Goal: Ask a question: Seek information or help from site administrators or community

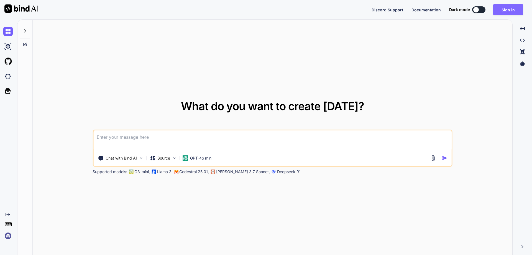
click at [512, 11] on button "Sign in" at bounding box center [508, 9] width 30 height 11
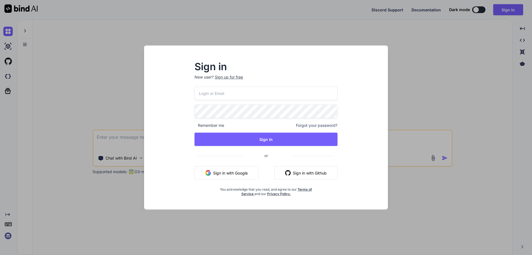
click at [249, 99] on input "email" at bounding box center [265, 93] width 143 height 14
paste input "[EMAIL_ADDRESS][DOMAIN_NAME]"
type input "[EMAIL_ADDRESS][DOMAIN_NAME]"
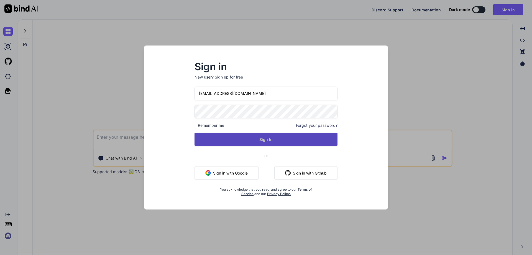
click at [212, 137] on button "Sign In" at bounding box center [265, 138] width 143 height 13
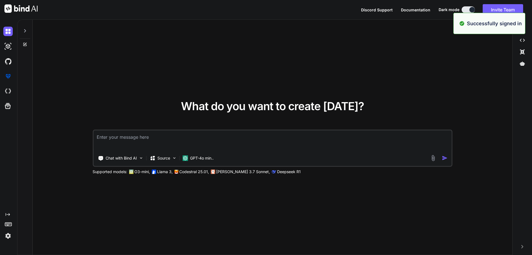
click at [240, 134] on textarea at bounding box center [272, 140] width 358 height 20
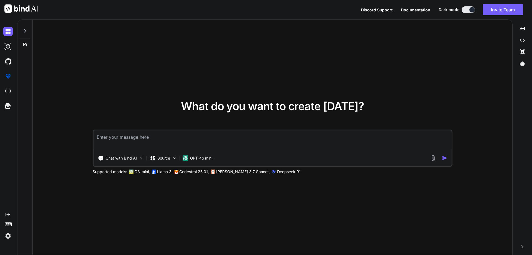
paste textarea "[HttpGet("GetDoctorById")] public async Task<ActionResult> GetDoctorById(string…"
type textarea "[HttpGet("GetDoctorById")] public async Task<ActionResult> GetDoctorById(string…"
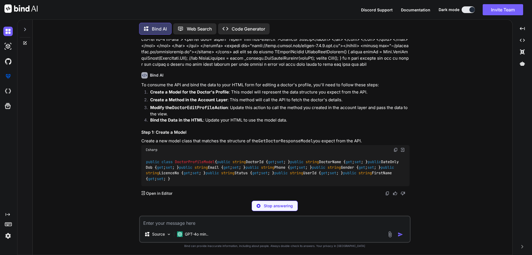
scroll to position [528, 0]
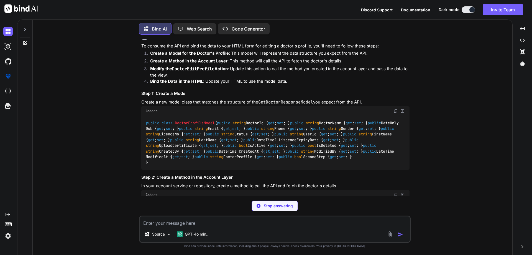
click at [189, 120] on span "DoctorProfileModel" at bounding box center [195, 122] width 40 height 5
copy span "DoctorProfileModel"
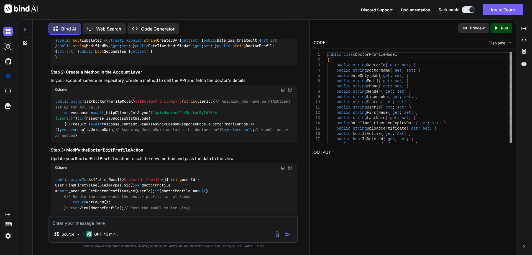
scroll to position [634, 0]
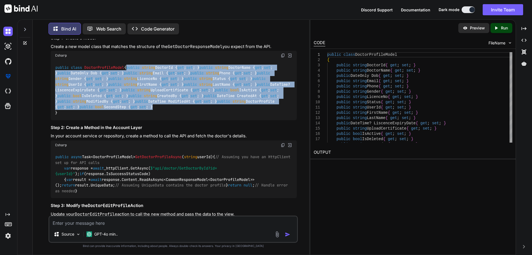
drag, startPoint x: 64, startPoint y: 73, endPoint x: 156, endPoint y: 184, distance: 144.0
click at [156, 120] on div "public class DoctorProfileModel { public string DoctorId { get ; set ; } public…" at bounding box center [174, 90] width 246 height 60
copy code "public string DoctorId { get ; set ; } public string DoctorName { get ; set ; }…"
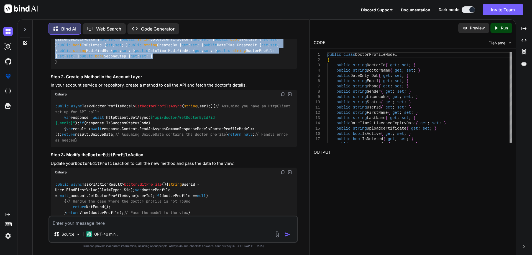
scroll to position [745, 0]
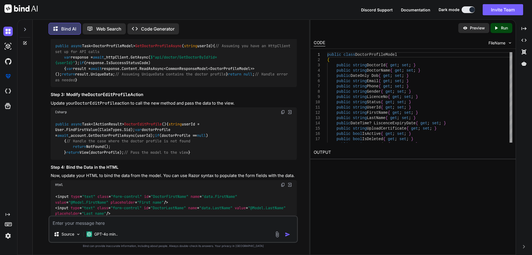
click at [157, 48] on span "GetDoctorProfileAsync" at bounding box center [158, 45] width 47 height 5
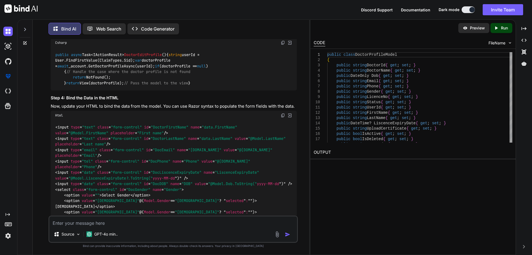
scroll to position [777, 0]
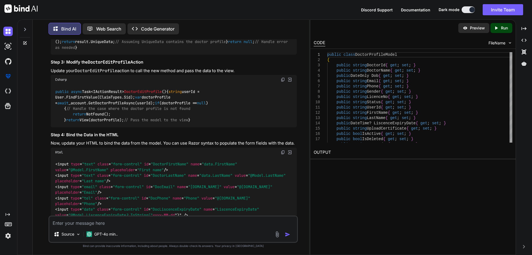
click at [130, 224] on textarea at bounding box center [173, 221] width 248 height 10
paste textarea "public async Task<IEnumerable<PatientListModel>> GetAllPatientAsync() { try { u…"
type textarea "public async Task<IEnumerable<PatientListModel>> GetAllPatientAsync() { try { u…"
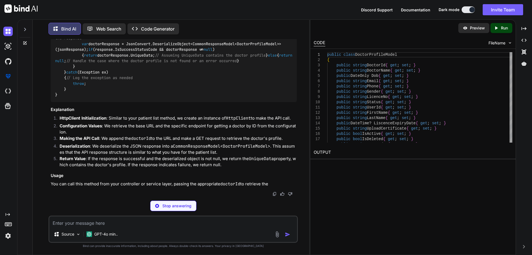
scroll to position [1297, 0]
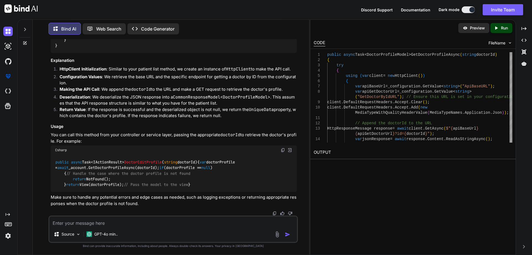
drag, startPoint x: 230, startPoint y: 68, endPoint x: 85, endPoint y: 71, distance: 144.9
copy span "Task<DoctorProfileModel> GetDoctorProfileAsync ( string doctorId )"
click at [93, 218] on textarea at bounding box center [173, 221] width 248 height 10
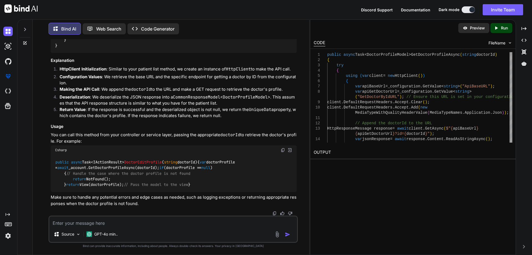
paste textarea "[HttpGet("GetDoctorById")] public async Task<ActionResult> GetDoctorById(string…"
type textarea "[HttpGet("GetDoctorById")] public async Task<ActionResult> GetDoctorById(string…"
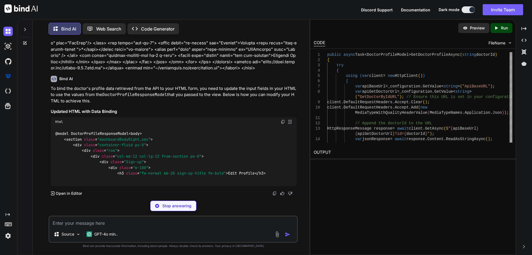
scroll to position [2409, 0]
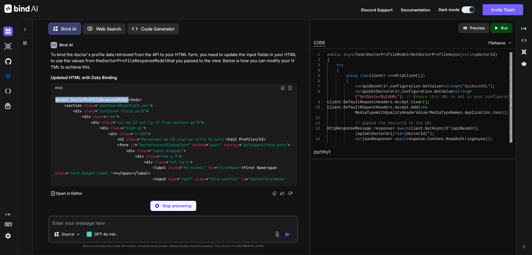
drag, startPoint x: 56, startPoint y: 156, endPoint x: 134, endPoint y: 154, distance: 77.6
click at [134, 154] on div "@model DoctorProfileResponseModel < body > < section class = "dashboardBodyRigh…" at bounding box center [174, 140] width 246 height 94
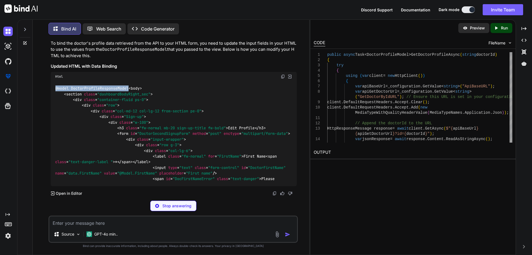
copy code "@model DoctorProfileResponseModel"
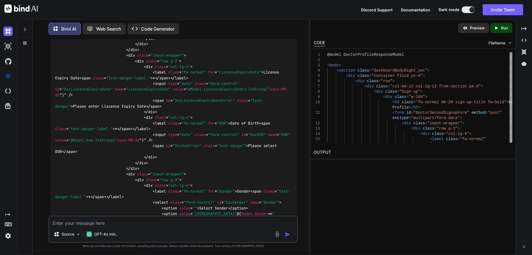
scroll to position [2520, 0]
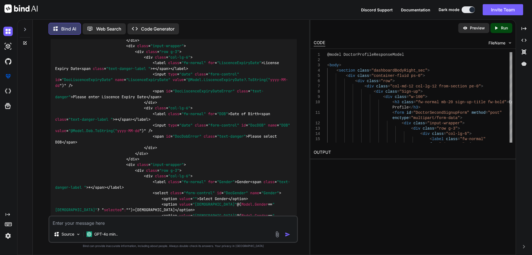
drag, startPoint x: 106, startPoint y: 146, endPoint x: 160, endPoint y: 147, distance: 54.6
copy span "value = "@Model.FirstName""
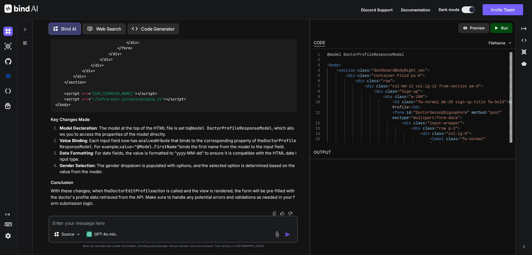
scroll to position [2852, 0]
drag, startPoint x: 162, startPoint y: 175, endPoint x: 186, endPoint y: 201, distance: 35.5
copy code "< option value = "[DEMOGRAPHIC_DATA]" @( Model.Gender == "[DEMOGRAPHIC_DATA]" ?…"
click at [101, 222] on textarea at bounding box center [173, 221] width 248 height 10
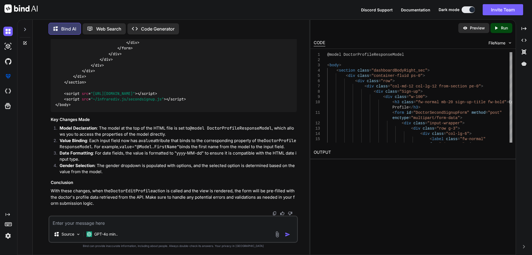
paste textarea "<option value="[DEMOGRAPHIC_DATA]" (value="@Model.Gender" == "[DEMOGRAPHIC_DATA…"
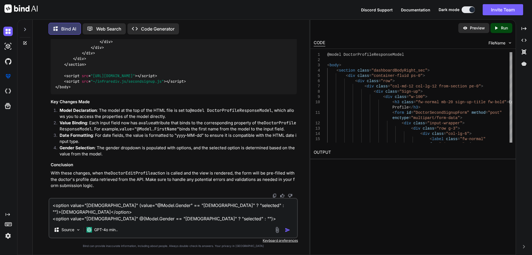
type textarea "<option value="[DEMOGRAPHIC_DATA]" (value="@Model.Gender" == "[DEMOGRAPHIC_DATA…"
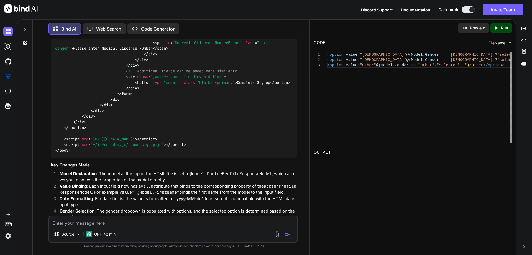
scroll to position [2793, 0]
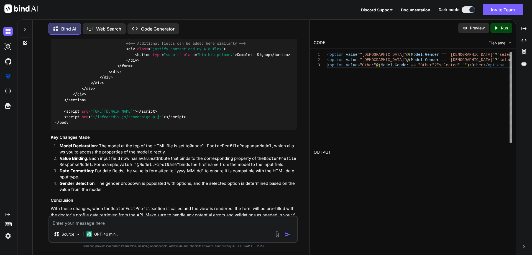
drag, startPoint x: 152, startPoint y: 106, endPoint x: 275, endPoint y: 117, distance: 123.8
copy code "< input type = "date" class = "form-control" id = "DocLiscenceExpiryDate" name …"
drag, startPoint x: 81, startPoint y: 161, endPoint x: 172, endPoint y: 160, distance: 91.7
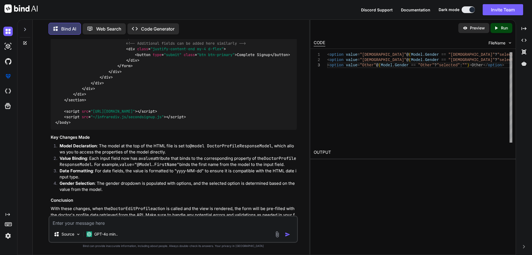
copy span "value = "@Model.Dob.ToString(" yyyy-MM-dd ")""
click at [96, 220] on textarea at bounding box center [173, 221] width 248 height 10
paste textarea "@model InfraredIV.Core.WebResponseModel.DoctorProfileResponseModel <body> <inpu…"
type textarea "@model InfraredIV.Core.WebResponseModel.DoctorProfileResponseModel <body> <inpu…"
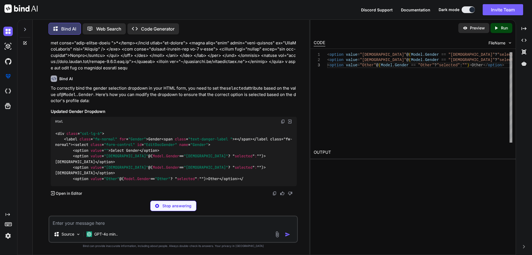
scroll to position [3790, 0]
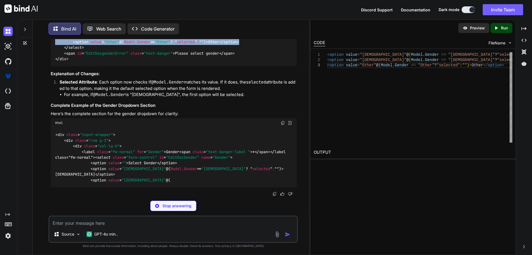
drag, startPoint x: 73, startPoint y: 166, endPoint x: 277, endPoint y: 176, distance: 204.1
click at [277, 66] on div "< div class = "col-lg-6" > < label class = "fw-normal" for = "Gender" > Gender …" at bounding box center [174, 27] width 246 height 77
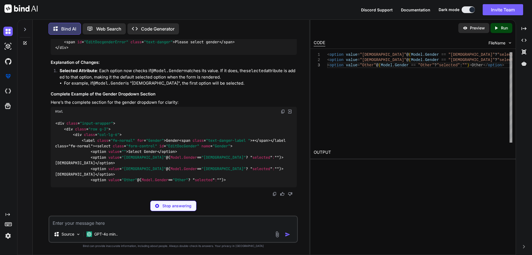
copy code "< option value = "[DEMOGRAPHIC_DATA]" @( Model.Gender == "[DEMOGRAPHIC_DATA]" ?…"
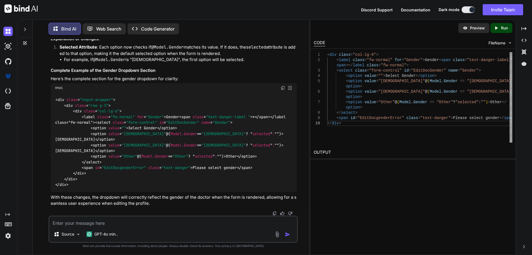
click at [104, 221] on textarea at bounding box center [173, 221] width 248 height 10
paste textarea "<option value="[DEMOGRAPHIC_DATA]" @(Model.Gender == "[DEMOGRAPHIC_DATA]" ? "se…"
type textarea "<option value="[DEMOGRAPHIC_DATA]" @(Model.Gender == "[DEMOGRAPHIC_DATA]" ? "se…"
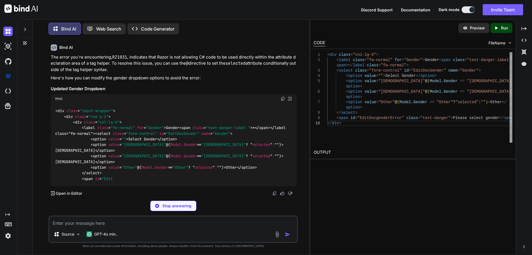
scroll to position [4145, 0]
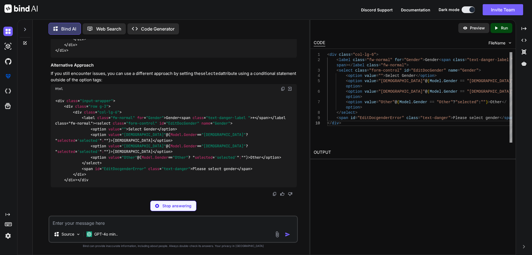
drag, startPoint x: 91, startPoint y: 162, endPoint x: 283, endPoint y: 171, distance: 192.1
click at [283, 57] on div "< div class = "input-wrapper" > < div class = "row g-3" > < div class = "col-lg…" at bounding box center [174, 7] width 246 height 99
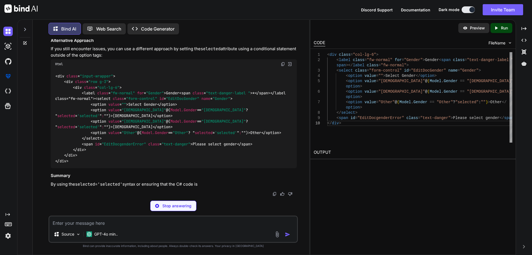
copy code "< option value = "[DEMOGRAPHIC_DATA]" @( Model.Gender == "[DEMOGRAPHIC_DATA]" ?…"
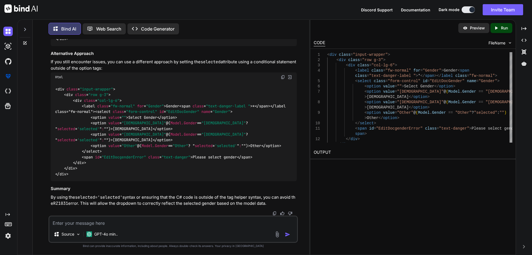
scroll to position [4319, 0]
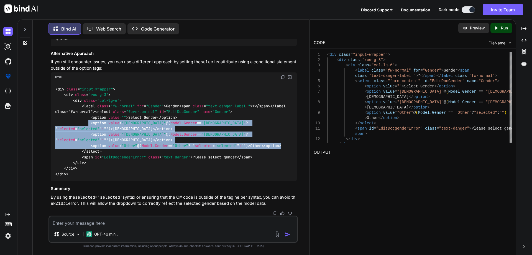
drag, startPoint x: 90, startPoint y: 118, endPoint x: 118, endPoint y: 147, distance: 40.9
click at [118, 147] on div "< div class = "input-wrapper" > < div class = "row g-3" > < div class = "col-lg…" at bounding box center [174, 131] width 246 height 99
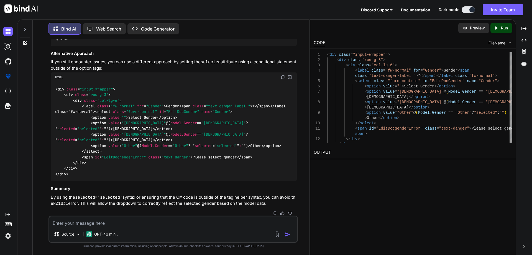
click at [112, 219] on textarea at bounding box center [173, 221] width 248 height 10
type textarea "again same error"
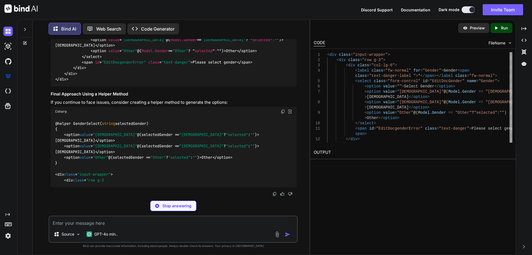
scroll to position [4546, 0]
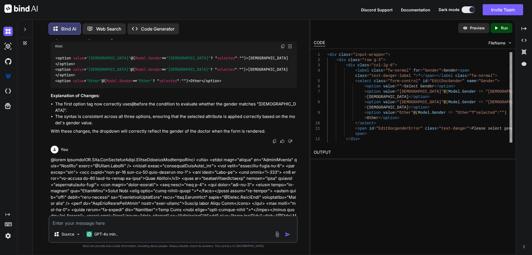
scroll to position [2995, 0]
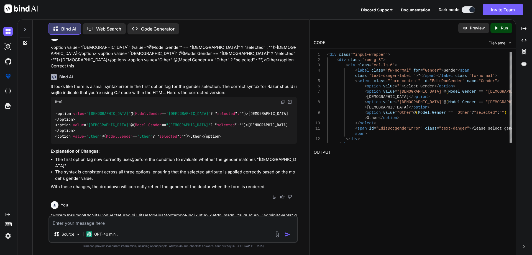
click at [108, 224] on textarea at bounding box center [173, 221] width 248 height 10
paste textarea "public async Task<ActionResult> GetNurseById(string id) { CommonResponseModel<G…"
type textarea "public async Task<ActionResult> GetNurseById(string id) { CommonResponseModel<G…"
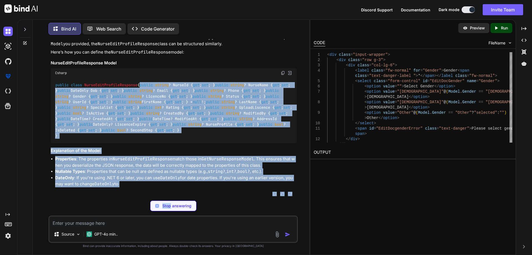
scroll to position [5374, 0]
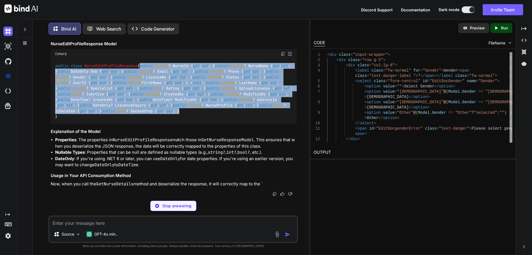
drag, startPoint x: 64, startPoint y: 136, endPoint x: 159, endPoint y: 120, distance: 96.7
click at [159, 120] on div "public class NurseEditProfileResponse { public string ? NurseId { get ; set ; }…" at bounding box center [174, 90] width 246 height 65
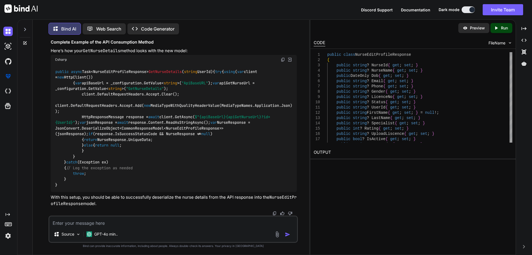
click at [90, 218] on textarea at bounding box center [173, 221] width 248 height 10
paste textarea "public async Task<NurseEditProfileResponse> GetNurseDetails(string UserId) { tr…"
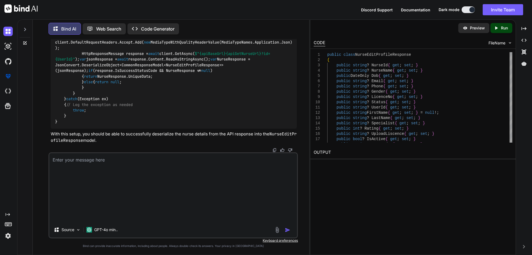
type textarea "public async Task<NurseEditProfileResponse> GetNurseDetails(string UserId) { tr…"
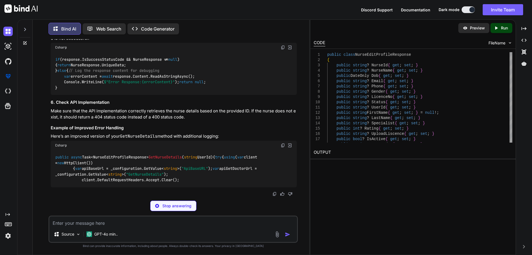
scroll to position [5960, 0]
